Goal: Information Seeking & Learning: Find specific fact

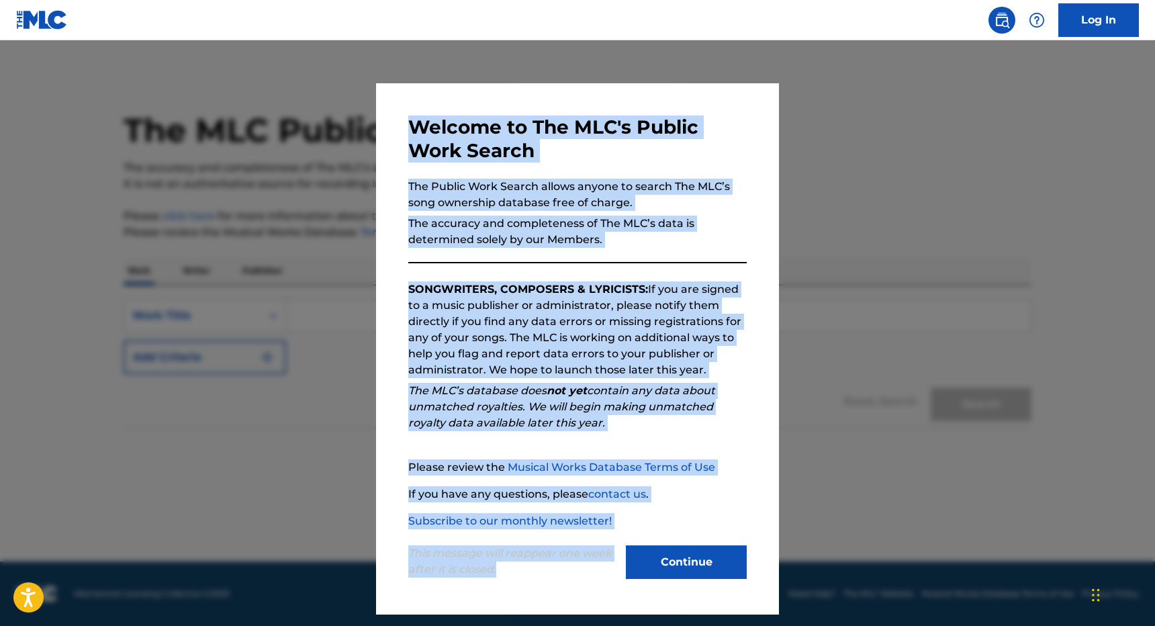
click at [433, 614] on div "Welcome to The MLC's Public Work Search The Public Work Search allows anyone to…" at bounding box center [577, 332] width 1155 height 585
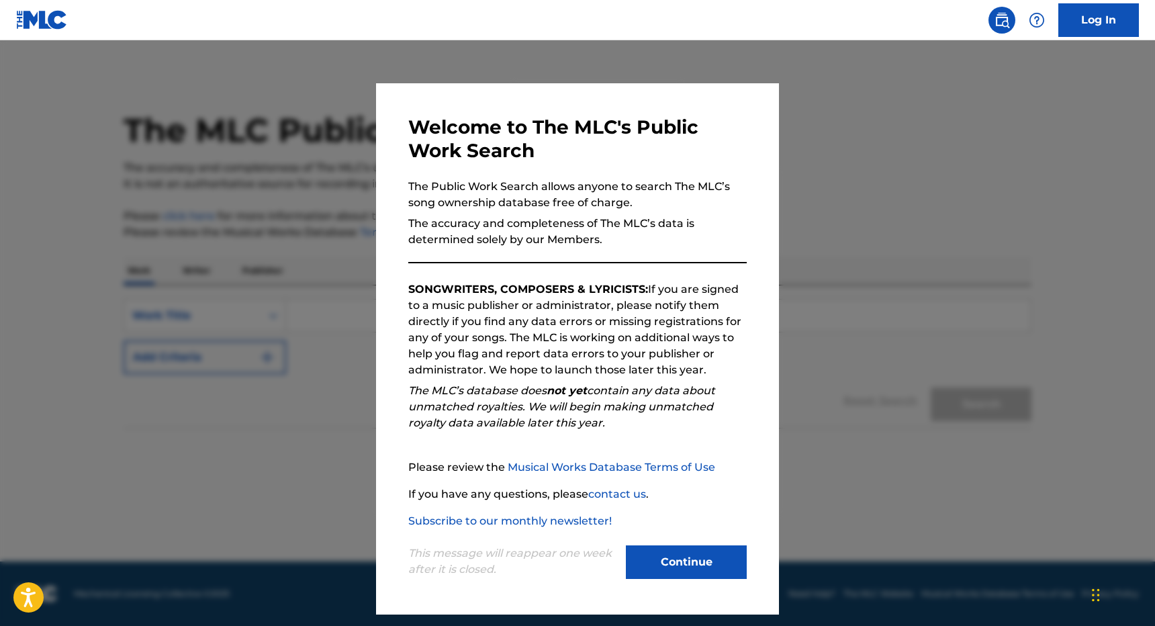
click at [636, 534] on div "This message will reappear one week after it is closed. Continue" at bounding box center [577, 555] width 338 height 53
click at [636, 560] on button "Continue" at bounding box center [686, 562] width 121 height 34
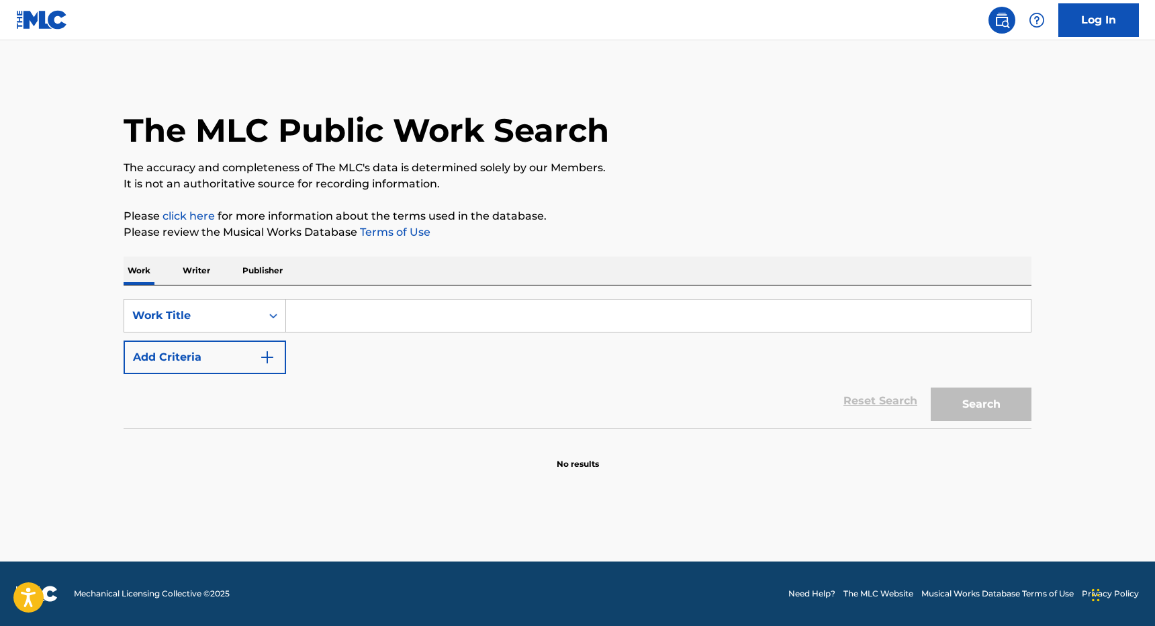
click at [369, 294] on div "SearchWithCriteria8961b5f1-73c7-4d8c-b558-53ba049621ed Work Title Add Criteria …" at bounding box center [578, 356] width 908 height 142
click at [360, 317] on input "Search Form" at bounding box center [658, 315] width 744 height 32
type input "4 ME NOW"
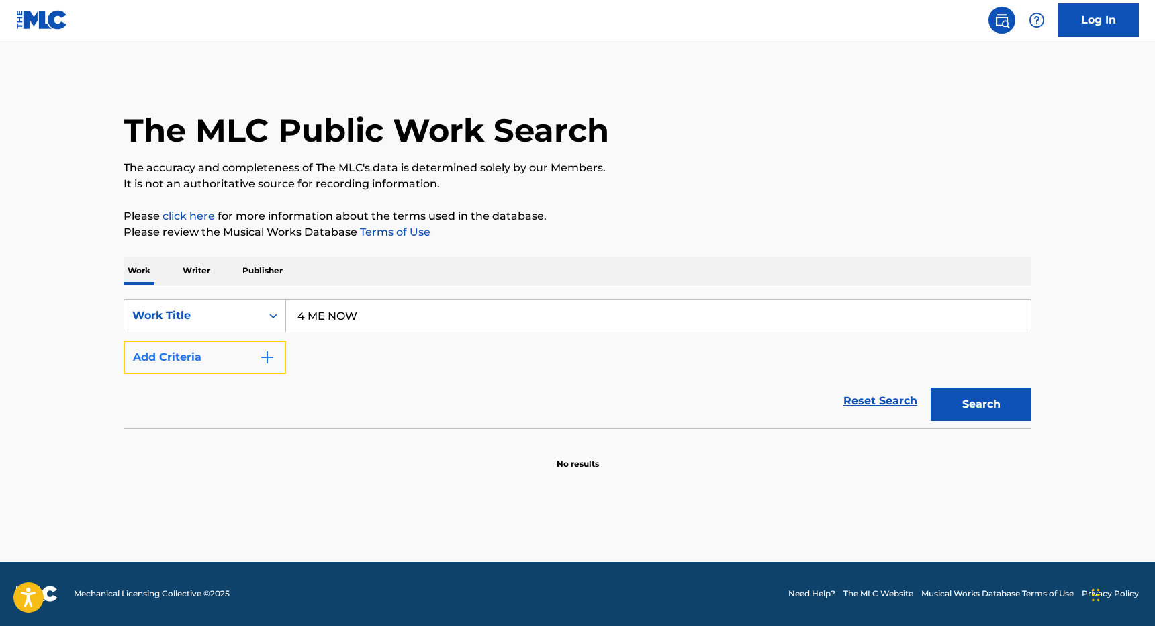
click at [220, 342] on button "Add Criteria" at bounding box center [205, 357] width 162 height 34
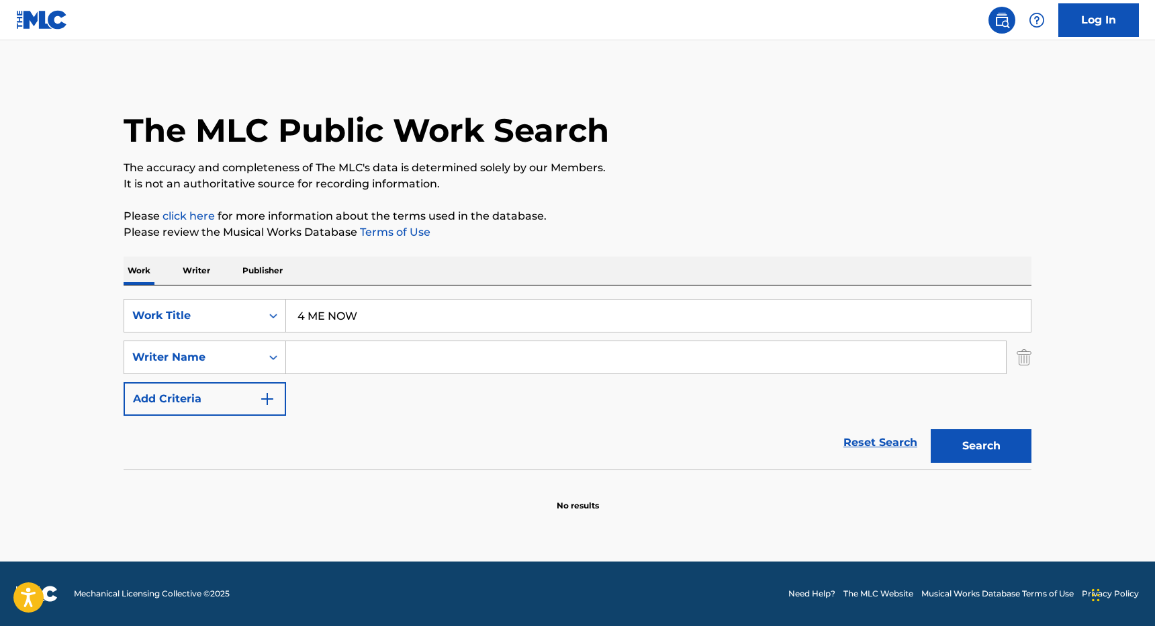
click at [323, 373] on div "Search Form" at bounding box center [646, 357] width 720 height 34
click at [322, 358] on input "Search Form" at bounding box center [646, 357] width 720 height 32
type input "[PERSON_NAME]"
click at [930, 429] on button "Search" at bounding box center [980, 446] width 101 height 34
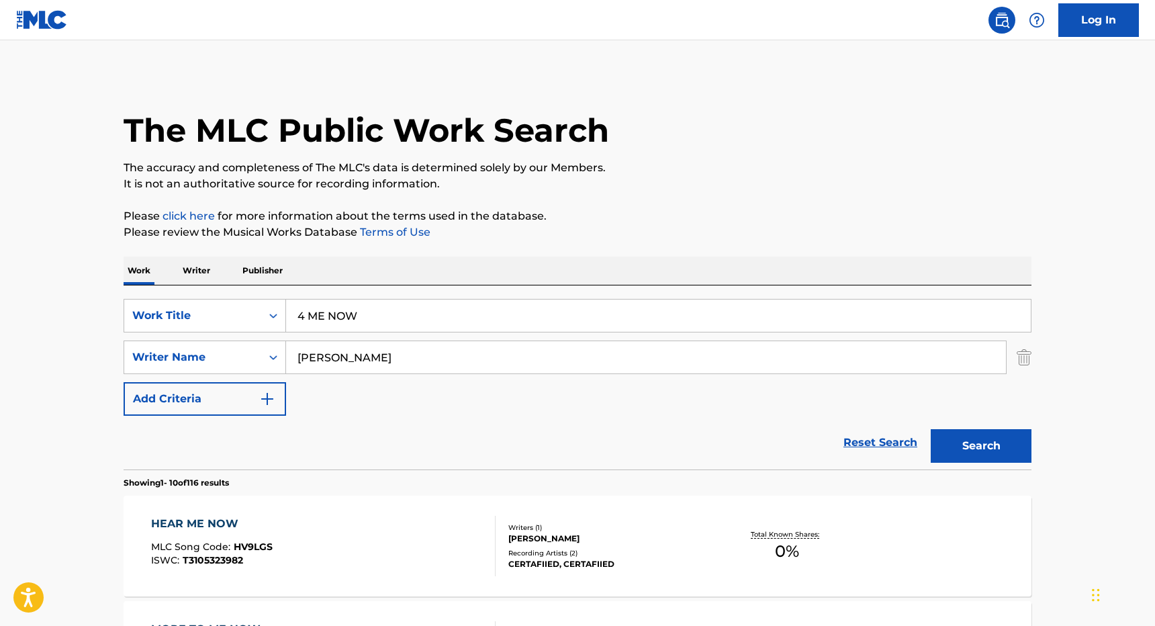
click at [450, 320] on input "4 ME NOW" at bounding box center [658, 315] width 744 height 32
click at [452, 387] on div "SearchWithCriteria8961b5f1-73c7-4d8c-b558-53ba049621ed Work Title 4 ME NOW Sear…" at bounding box center [578, 357] width 908 height 117
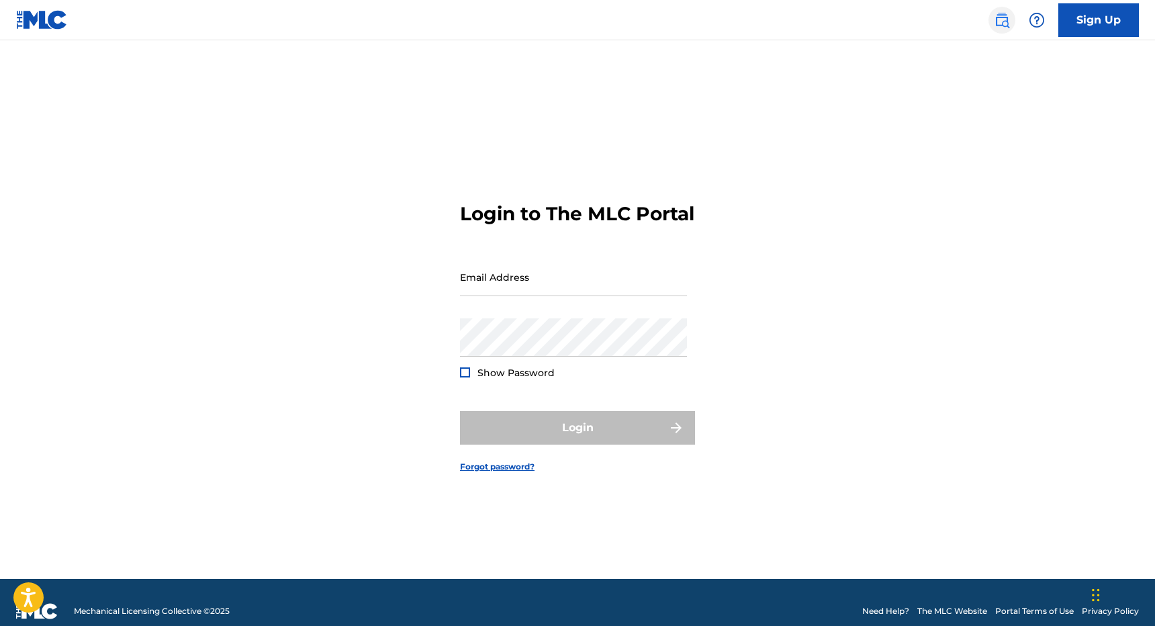
click at [997, 23] on img at bounding box center [1002, 20] width 16 height 16
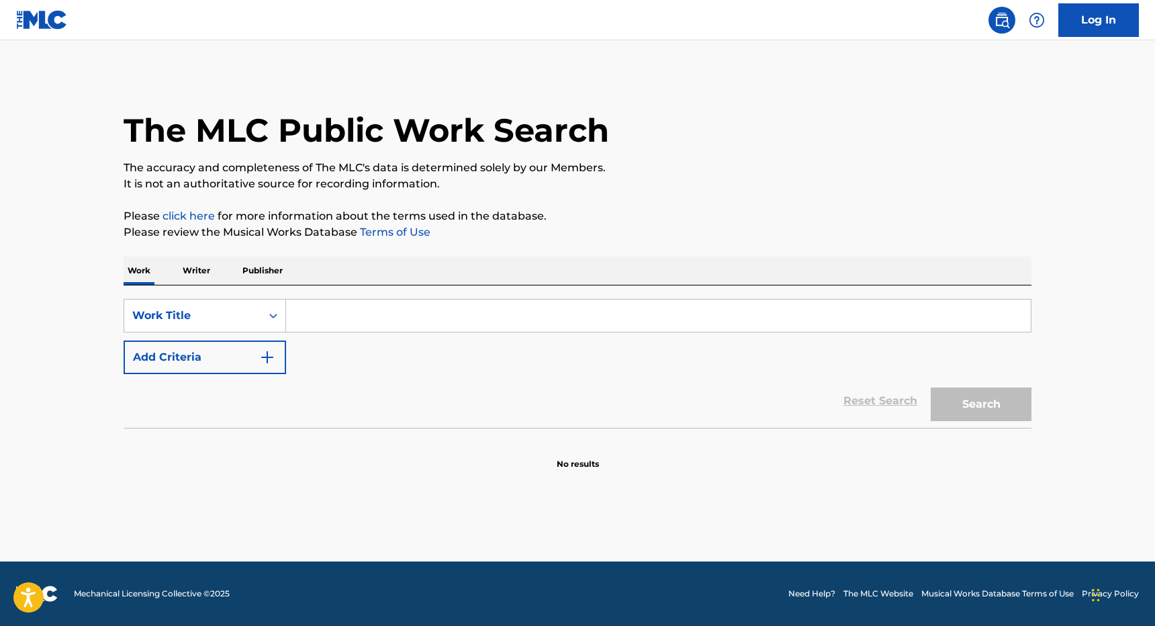
click at [512, 332] on div "Search Form" at bounding box center [658, 316] width 745 height 34
click at [512, 322] on input "Search Form" at bounding box center [658, 315] width 744 height 32
